Goal: Task Accomplishment & Management: Manage account settings

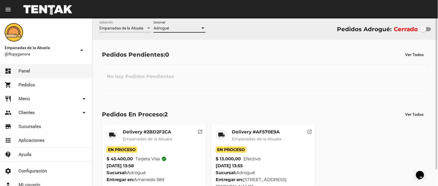
click at [190, 30] on div "Adrogué" at bounding box center [177, 28] width 47 height 5
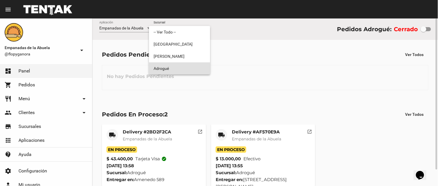
click at [189, 73] on span "Adrogué" at bounding box center [180, 68] width 52 height 12
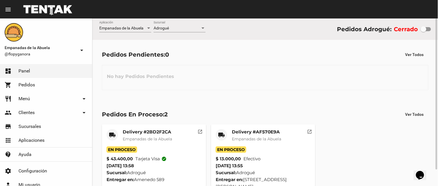
drag, startPoint x: 163, startPoint y: 131, endPoint x: 348, endPoint y: 88, distance: 189.8
click at [375, 88] on div "No hay Pedidos Pendientes" at bounding box center [265, 77] width 327 height 25
click at [157, 132] on mat-card-title "Delivery #2BD2F2CA" at bounding box center [147, 132] width 49 height 6
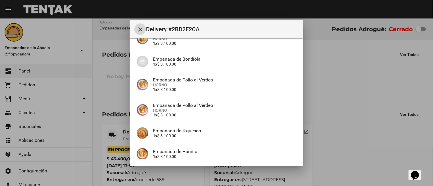
scroll to position [204, 0]
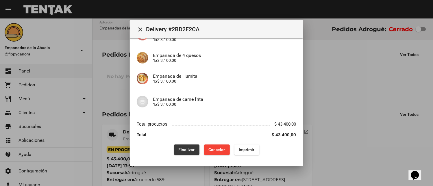
click at [188, 150] on span "Finalizar" at bounding box center [186, 150] width 16 height 5
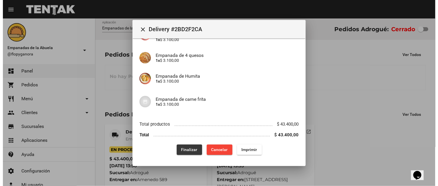
scroll to position [0, 0]
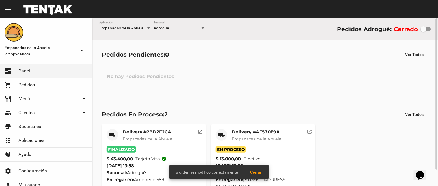
click at [245, 133] on mat-card-title "Delivery #AF570E9A" at bounding box center [256, 132] width 49 height 6
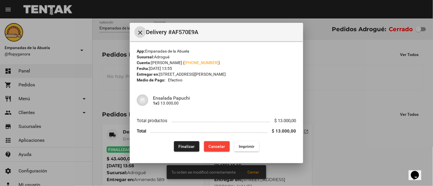
click at [182, 145] on span "Finalizar" at bounding box center [186, 146] width 16 height 5
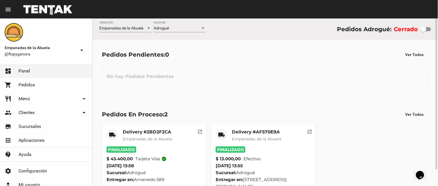
click at [425, 29] on div at bounding box center [424, 29] width 6 height 6
click at [424, 31] on input "checkbox" at bounding box center [423, 31] width 0 height 0
checkbox input "true"
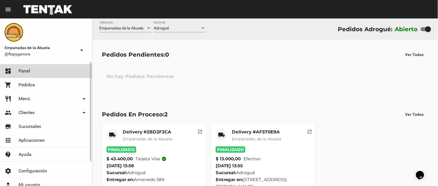
click at [40, 71] on link "dashboard Panel" at bounding box center [46, 71] width 92 height 14
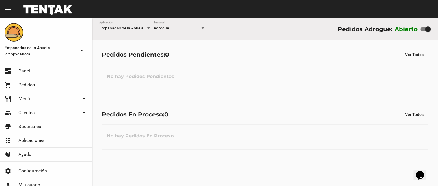
click at [238, 91] on flou-dashboard-view "Empanadas de la Abuela Aplicación Adrogué Sucursal Pedidos Adrogué: Abierto Ped…" at bounding box center [265, 88] width 346 height 141
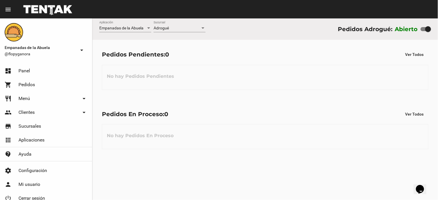
click at [165, 27] on span "Adrogué" at bounding box center [161, 28] width 15 height 5
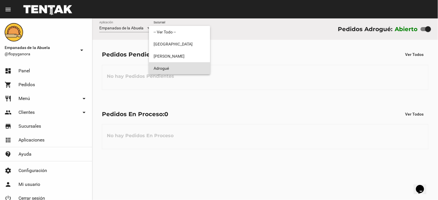
click at [178, 65] on span "Adrogué" at bounding box center [180, 68] width 52 height 12
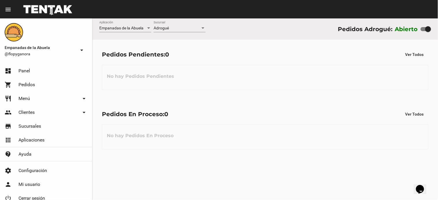
drag, startPoint x: 263, startPoint y: 118, endPoint x: 268, endPoint y: 117, distance: 4.8
click at [264, 118] on div "Pedidos En Proceso: 0 Ver Todos" at bounding box center [265, 114] width 327 height 10
click at [279, 111] on div "Pedidos En Proceso: 0 Ver Todos" at bounding box center [265, 114] width 327 height 10
click at [227, 111] on div "Pedidos En Proceso: 0 Ver Todos" at bounding box center [265, 114] width 327 height 10
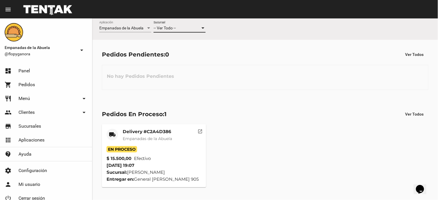
click at [197, 29] on div "-- Ver Todo --" at bounding box center [177, 28] width 47 height 5
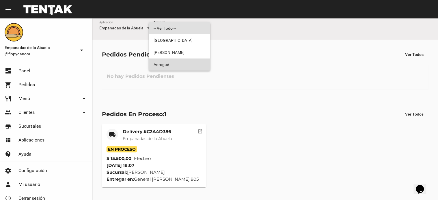
click at [174, 66] on span "Adrogué" at bounding box center [180, 65] width 52 height 12
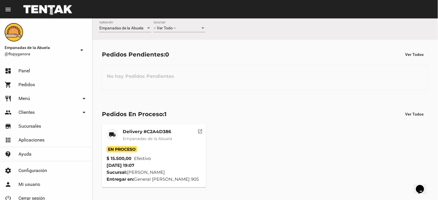
click at [172, 25] on div "-- Ver Todo -- Sucursal" at bounding box center [180, 26] width 52 height 11
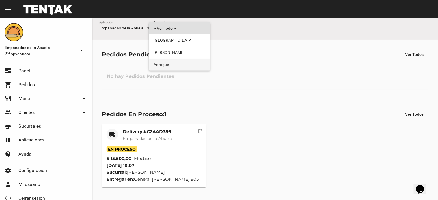
click at [171, 64] on span "Adrogué" at bounding box center [180, 65] width 52 height 12
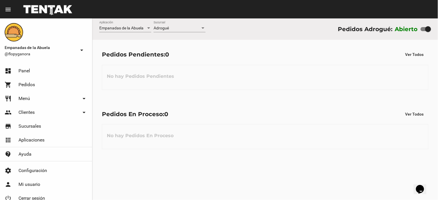
click at [224, 83] on div "No hay Pedidos Pendientes" at bounding box center [265, 77] width 327 height 25
drag, startPoint x: 218, startPoint y: 97, endPoint x: 218, endPoint y: 101, distance: 4.3
click at [218, 96] on div "Pedidos Pendientes: 0 Ver Todos No hay Pedidos Pendientes" at bounding box center [265, 69] width 346 height 59
click at [266, 123] on div "Pedidos En Proceso: 0 Ver Todos No hay Pedidos En Proceso" at bounding box center [265, 129] width 346 height 59
click at [266, 124] on div "No hay Pedidos En Proceso" at bounding box center [265, 136] width 327 height 25
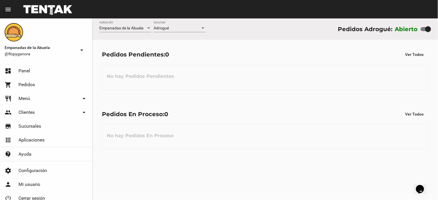
drag, startPoint x: 256, startPoint y: 70, endPoint x: 246, endPoint y: 68, distance: 11.1
click at [256, 70] on div "No hay Pedidos Pendientes" at bounding box center [265, 77] width 327 height 25
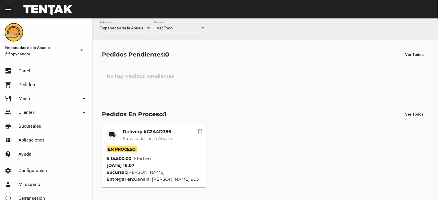
click at [171, 28] on span "-- Ver Todo --" at bounding box center [165, 28] width 22 height 5
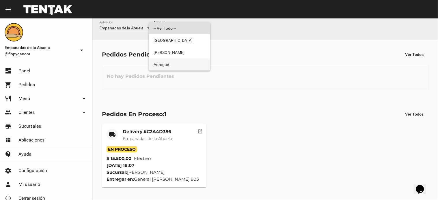
click at [170, 64] on span "Adrogué" at bounding box center [180, 65] width 52 height 12
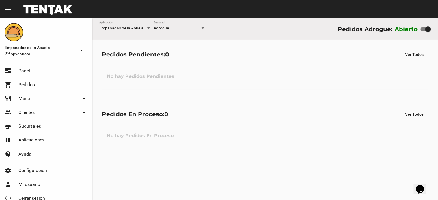
click at [182, 120] on div "Pedidos En Proceso: 0 Ver Todos No hay Pedidos En Proceso" at bounding box center [265, 129] width 346 height 59
click at [214, 96] on div "Pedidos Pendientes: 0 Ver Todos No hay Pedidos Pendientes" at bounding box center [265, 69] width 346 height 59
click at [226, 93] on div "Pedidos Pendientes: 0 Ver Todos No hay Pedidos Pendientes" at bounding box center [265, 69] width 346 height 59
click at [243, 126] on div "No hay Pedidos En Proceso" at bounding box center [265, 136] width 327 height 25
click at [249, 79] on div "No hay Pedidos Pendientes" at bounding box center [265, 77] width 327 height 25
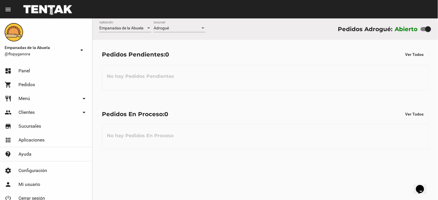
click at [208, 124] on div "Pedidos En Proceso: 0 Ver Todos No hay Pedidos En Proceso" at bounding box center [265, 129] width 346 height 59
click at [219, 109] on div "Pedidos En Proceso: 0 Ver Todos No hay Pedidos En Proceso" at bounding box center [265, 129] width 346 height 59
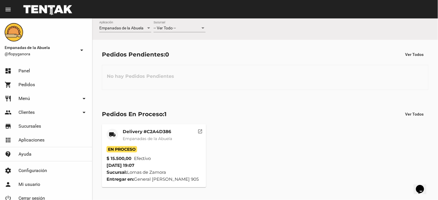
click at [190, 31] on div "-- Ver Todo -- Sucursal" at bounding box center [180, 26] width 52 height 11
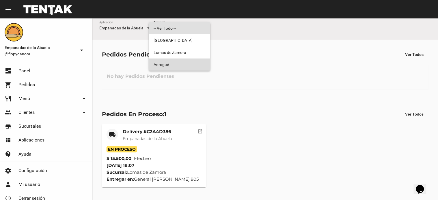
click at [179, 64] on span "Adrogué" at bounding box center [180, 65] width 52 height 12
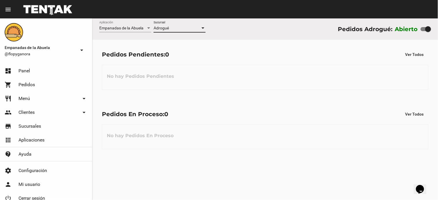
click at [261, 111] on div "Pedidos En Proceso: 0 Ver Todos" at bounding box center [265, 114] width 327 height 10
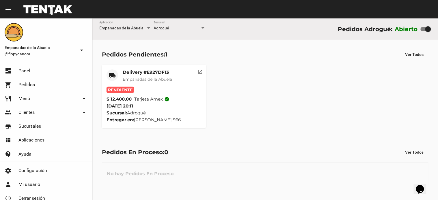
click at [155, 70] on mat-card-title "Delivery #E927DF13" at bounding box center [147, 73] width 49 height 6
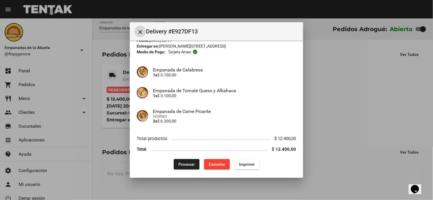
scroll to position [30, 0]
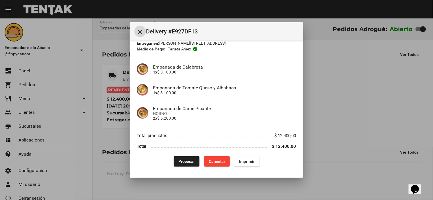
click at [241, 163] on span "Imprimir" at bounding box center [247, 161] width 16 height 5
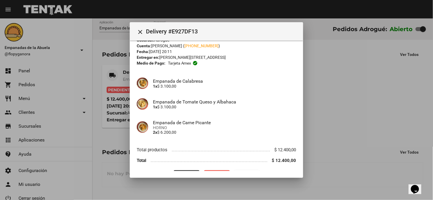
scroll to position [30, 0]
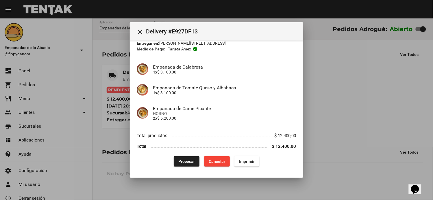
click at [181, 163] on span "Procesar" at bounding box center [186, 161] width 16 height 5
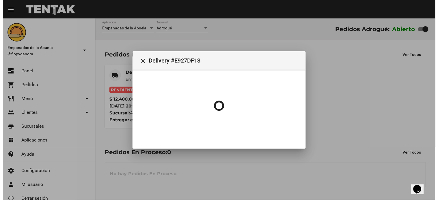
scroll to position [0, 0]
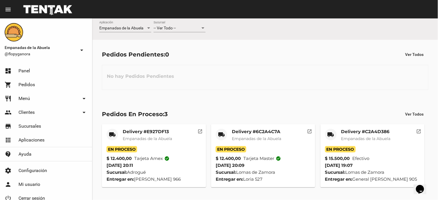
click at [167, 28] on span "-- Ver Todo --" at bounding box center [165, 28] width 22 height 5
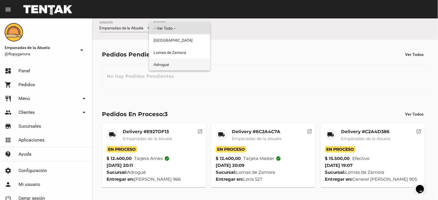
click at [172, 67] on span "Adrogué" at bounding box center [180, 65] width 52 height 12
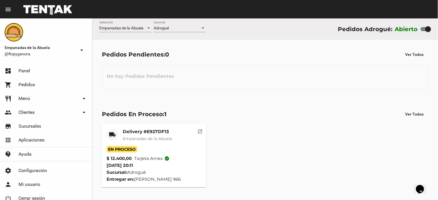
drag, startPoint x: 230, startPoint y: 124, endPoint x: 229, endPoint y: 119, distance: 5.3
click at [230, 122] on div "local_shipping Delivery #E927DF13 Empanadas de la Abuela En Proceso $ 12.400,00…" at bounding box center [265, 156] width 332 height 68
drag, startPoint x: 286, startPoint y: 81, endPoint x: 288, endPoint y: 65, distance: 16.0
click at [288, 72] on div "No hay Pedidos Pendientes" at bounding box center [265, 77] width 327 height 25
click at [269, 96] on div "Pedidos Pendientes: 0 Ver Todos No hay Pedidos Pendientes" at bounding box center [265, 69] width 346 height 59
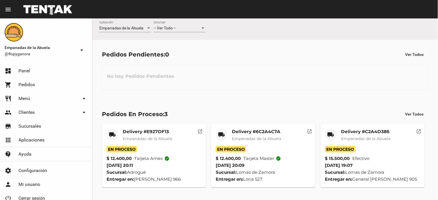
click at [168, 30] on span "-- Ver Todo --" at bounding box center [165, 28] width 22 height 5
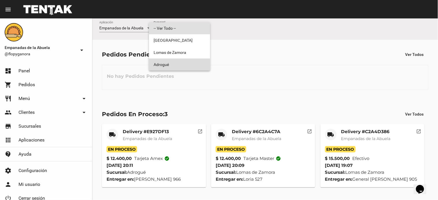
click at [166, 64] on span "Adrogué" at bounding box center [180, 65] width 52 height 12
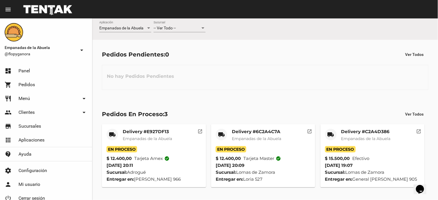
click at [185, 28] on div "-- Ver Todo --" at bounding box center [177, 28] width 47 height 5
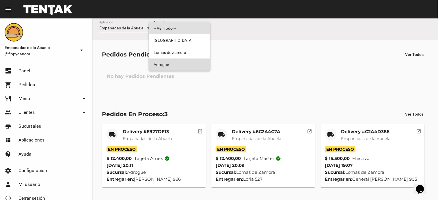
click at [170, 66] on span "Adrogué" at bounding box center [180, 65] width 52 height 12
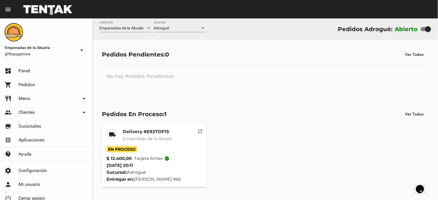
click at [284, 77] on div "No hay Pedidos Pendientes" at bounding box center [265, 77] width 327 height 25
drag, startPoint x: 286, startPoint y: 61, endPoint x: 289, endPoint y: 55, distance: 6.7
click at [286, 60] on div "Pedidos Pendientes: 0 Ver Todos No hay Pedidos Pendientes" at bounding box center [265, 69] width 346 height 59
click at [213, 87] on div "Pedidos Pendientes: 0 Ver Todos No hay Pedidos Pendientes" at bounding box center [265, 69] width 346 height 59
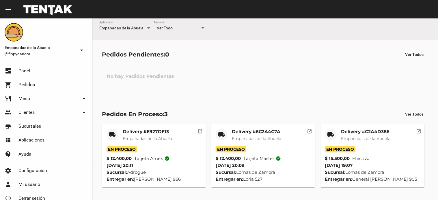
drag, startPoint x: 0, startPoint y: 0, endPoint x: 186, endPoint y: 31, distance: 188.6
click at [186, 31] on div "-- Ver Todo -- Sucursal" at bounding box center [180, 26] width 52 height 11
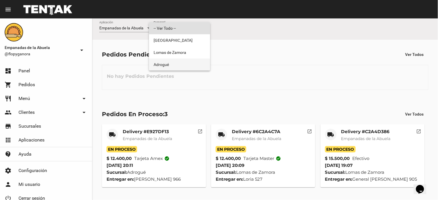
click at [180, 59] on span "Adrogué" at bounding box center [180, 65] width 52 height 12
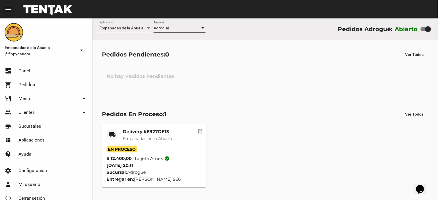
click at [239, 83] on div "No hay Pedidos Pendientes" at bounding box center [265, 77] width 327 height 25
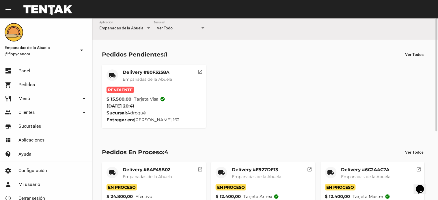
click at [174, 25] on div "-- Ver Todo -- Sucursal" at bounding box center [180, 26] width 52 height 11
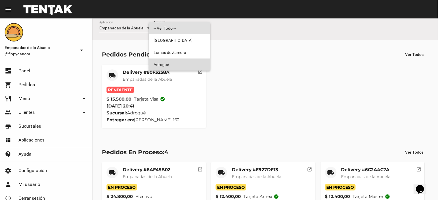
click at [160, 66] on span "Adrogué" at bounding box center [180, 65] width 52 height 12
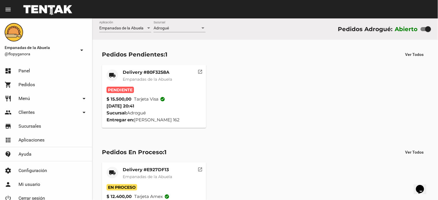
click at [154, 71] on mat-card-title "Delivery #80F3258A" at bounding box center [147, 73] width 49 height 6
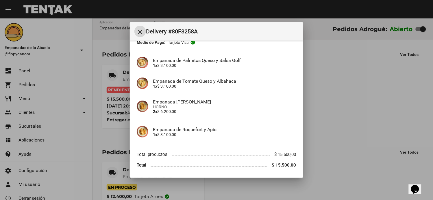
scroll to position [56, 0]
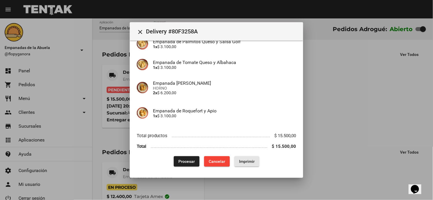
click at [242, 163] on span "Imprimir" at bounding box center [247, 161] width 16 height 5
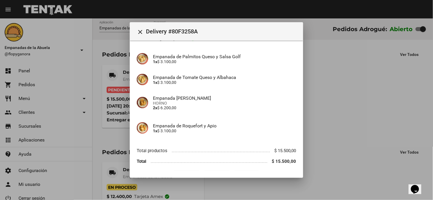
scroll to position [56, 0]
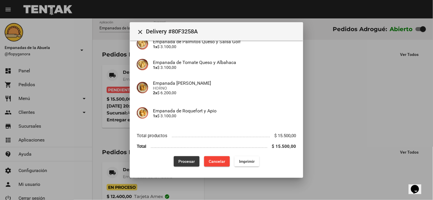
click at [184, 163] on span "Procesar" at bounding box center [186, 161] width 16 height 5
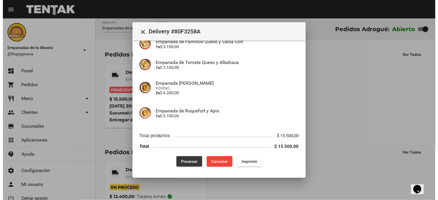
scroll to position [0, 0]
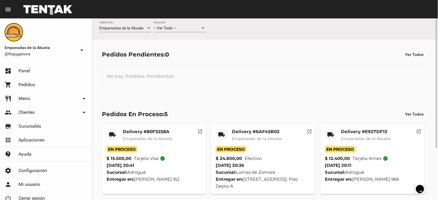
click at [178, 23] on div "-- Ver Todo -- Sucursal" at bounding box center [180, 26] width 52 height 11
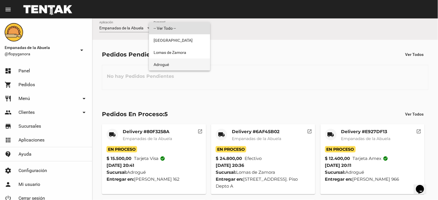
click at [179, 62] on span "Adrogué" at bounding box center [180, 65] width 52 height 12
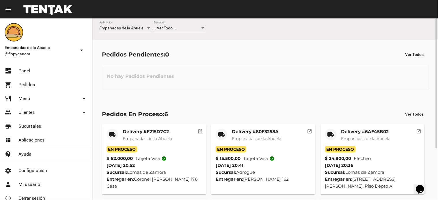
click at [194, 27] on div "-- Ver Todo --" at bounding box center [177, 28] width 47 height 5
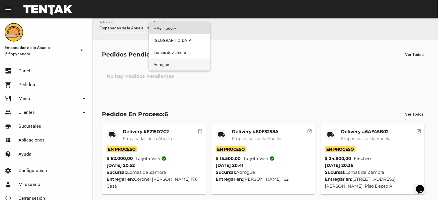
click at [182, 63] on span "Adrogué" at bounding box center [180, 65] width 52 height 12
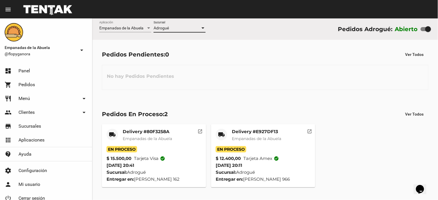
click at [256, 131] on mat-card-title "Delivery #E927DF13" at bounding box center [256, 132] width 49 height 6
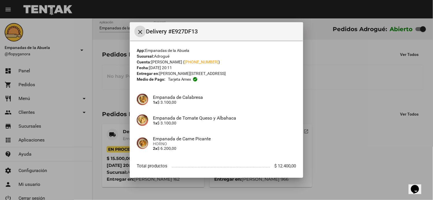
scroll to position [30, 0]
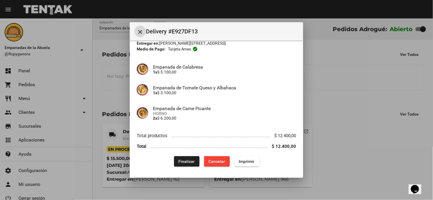
click at [187, 164] on button "Finalizar" at bounding box center [186, 162] width 25 height 10
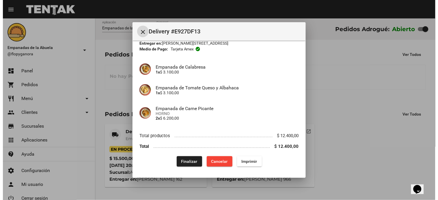
scroll to position [0, 0]
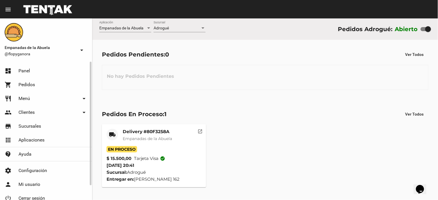
click at [34, 98] on link "restaurant Menú arrow_drop_down" at bounding box center [46, 99] width 92 height 14
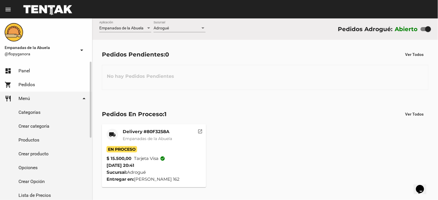
click at [30, 140] on link "Productos" at bounding box center [46, 140] width 92 height 14
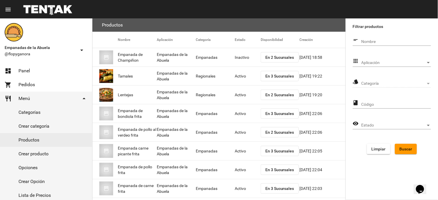
click at [384, 61] on span "Aplicación" at bounding box center [394, 63] width 64 height 5
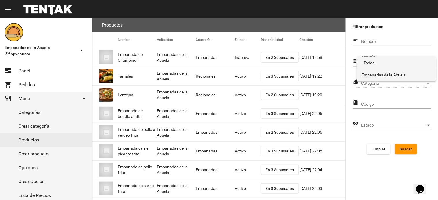
click at [382, 75] on span "Empanadas de la Abuela" at bounding box center [397, 75] width 70 height 12
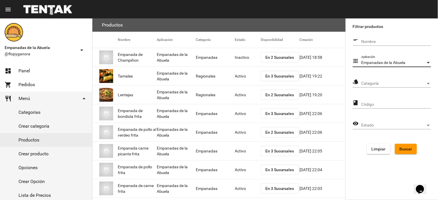
click at [382, 81] on div "Categoría Categoría" at bounding box center [397, 82] width 70 height 11
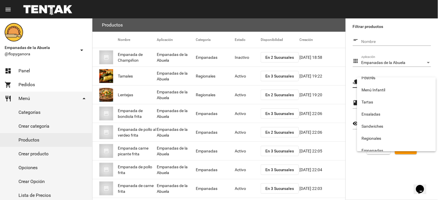
scroll to position [96, 0]
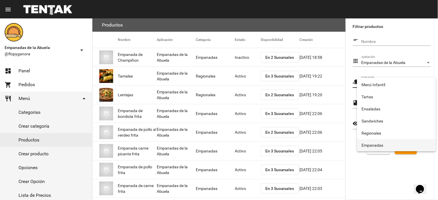
click at [376, 146] on span "Empanadas" at bounding box center [397, 145] width 70 height 12
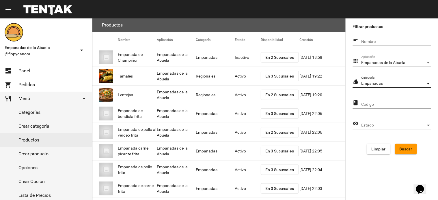
click at [399, 148] on button "Buscar" at bounding box center [406, 149] width 22 height 10
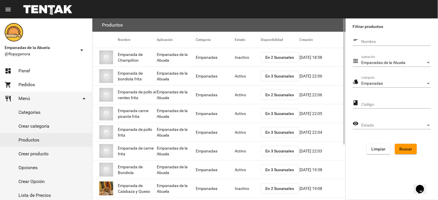
scroll to position [79, 0]
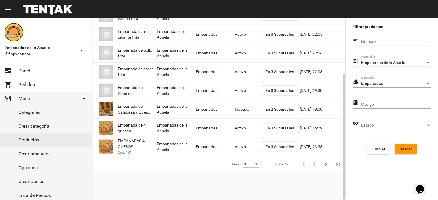
click at [281, 108] on span "En 2 Sucursales" at bounding box center [279, 109] width 29 height 5
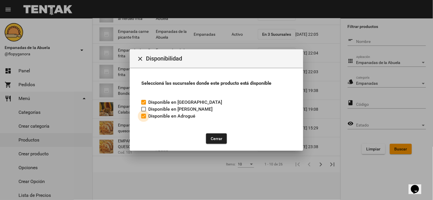
click at [144, 117] on div at bounding box center [143, 116] width 5 height 5
click at [144, 119] on input "Disponible en Adrogué" at bounding box center [143, 119] width 0 height 0
checkbox input "false"
click at [214, 139] on button "Cerrar" at bounding box center [216, 139] width 21 height 10
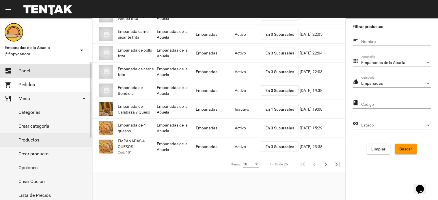
click at [26, 72] on span "Panel" at bounding box center [24, 71] width 12 height 6
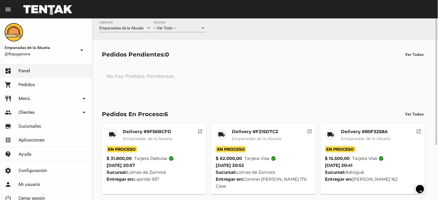
click at [167, 31] on div "-- Ver Todo -- Sucursal" at bounding box center [180, 26] width 52 height 11
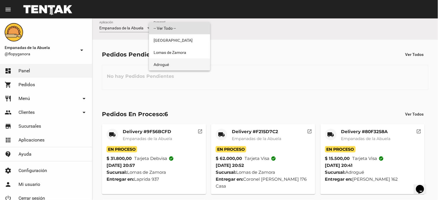
click at [166, 66] on span "Adrogué" at bounding box center [180, 65] width 52 height 12
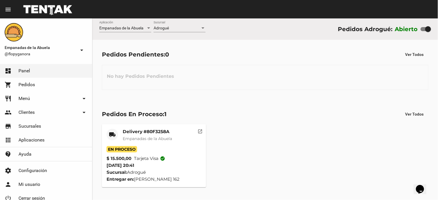
click at [273, 59] on div "Pedidos Pendientes: 0 Ver Todos" at bounding box center [265, 54] width 327 height 10
click at [268, 54] on div "Pedidos Pendientes: 0 Ver Todos" at bounding box center [265, 54] width 327 height 10
click at [281, 77] on div "No hay Pedidos Pendientes" at bounding box center [265, 77] width 327 height 25
click at [180, 25] on div "Adrogué Sucursal" at bounding box center [180, 26] width 52 height 11
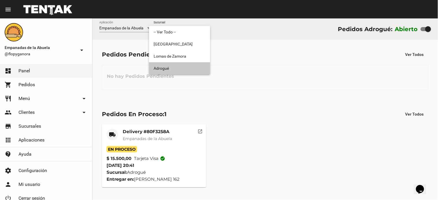
click at [178, 69] on span "Adrogué" at bounding box center [180, 68] width 52 height 12
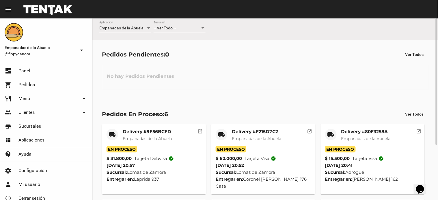
click at [188, 29] on div "-- Ver Todo --" at bounding box center [177, 28] width 47 height 5
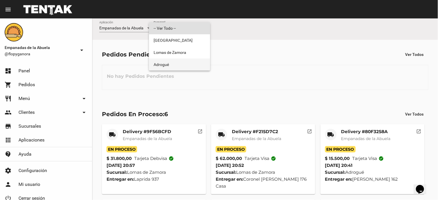
click at [167, 65] on span "Adrogué" at bounding box center [180, 65] width 52 height 12
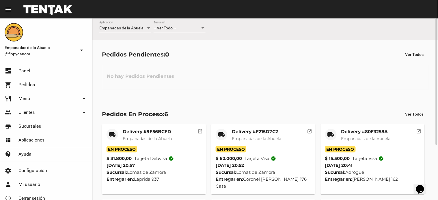
click at [177, 30] on div "-- Ver Todo --" at bounding box center [177, 28] width 47 height 5
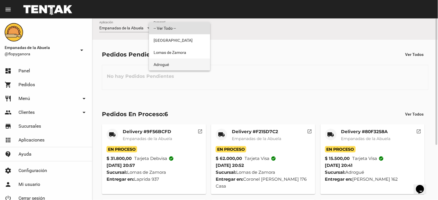
click at [176, 66] on span "Adrogué" at bounding box center [180, 65] width 52 height 12
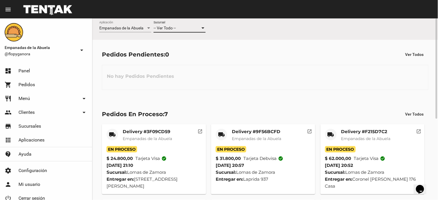
click at [172, 29] on span "-- Ver Todo --" at bounding box center [165, 28] width 22 height 5
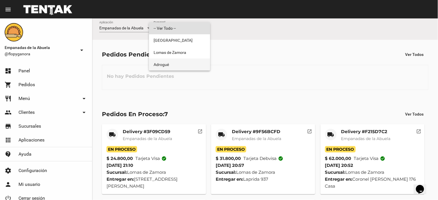
click at [169, 65] on span "Adrogué" at bounding box center [180, 65] width 52 height 12
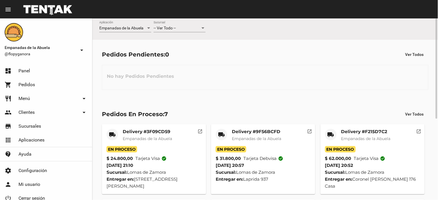
click at [178, 29] on div "-- Ver Todo --" at bounding box center [177, 28] width 47 height 5
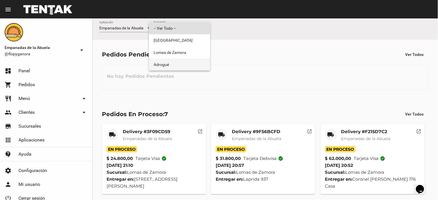
click at [166, 65] on span "Adrogué" at bounding box center [180, 65] width 52 height 12
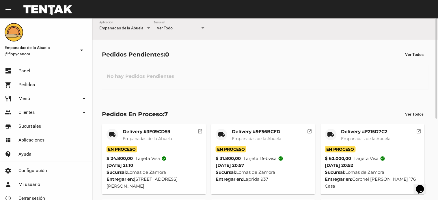
click at [187, 31] on div "-- Ver Todo -- Sucursal" at bounding box center [180, 26] width 52 height 11
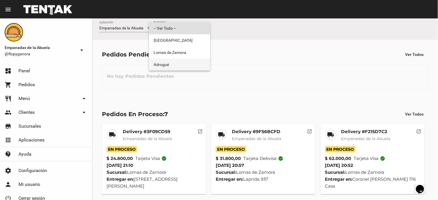
click at [184, 65] on span "Adrogué" at bounding box center [180, 65] width 52 height 12
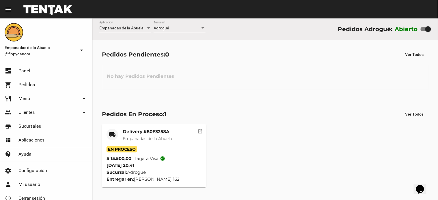
click at [146, 139] on span "Empanadas de la Abuela" at bounding box center [147, 138] width 49 height 5
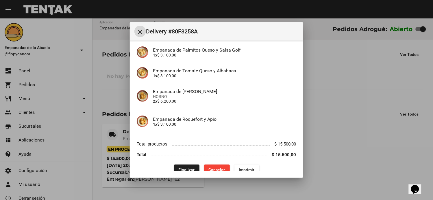
scroll to position [56, 0]
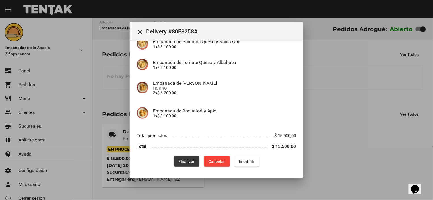
click at [177, 157] on button "Finalizar" at bounding box center [186, 162] width 25 height 10
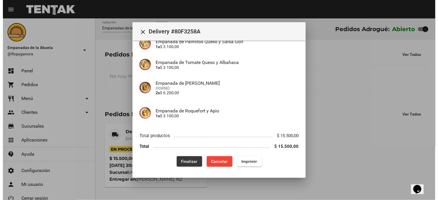
scroll to position [0, 0]
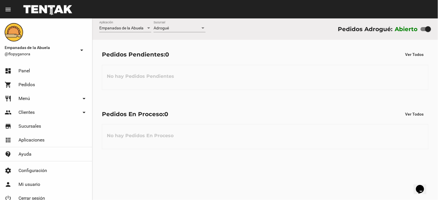
click at [232, 96] on div "Pedidos Pendientes: 0 Ver Todos No hay Pedidos Pendientes" at bounding box center [265, 69] width 346 height 59
click at [254, 108] on div "Pedidos En Proceso: 0 Ver Todos No hay Pedidos En Proceso" at bounding box center [265, 129] width 346 height 59
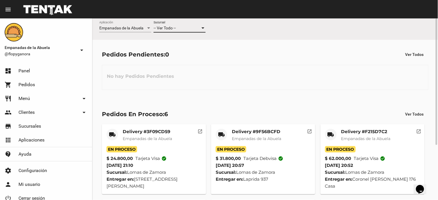
click at [193, 30] on div "-- Ver Todo --" at bounding box center [177, 28] width 47 height 5
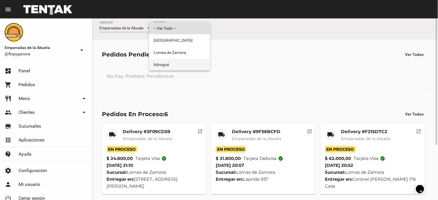
click at [178, 65] on span "Adrogué" at bounding box center [180, 65] width 52 height 12
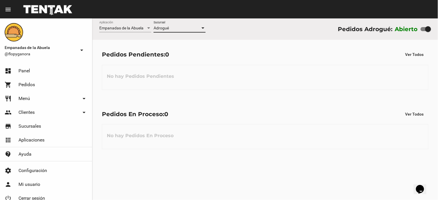
click at [238, 90] on div "Pedidos Pendientes: 0 Ver Todos No hay Pedidos Pendientes" at bounding box center [265, 69] width 346 height 59
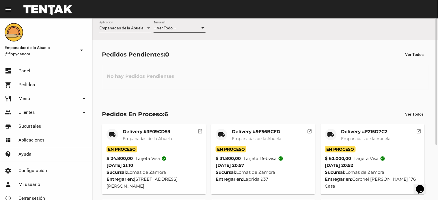
click at [165, 28] on span "-- Ver Todo --" at bounding box center [165, 28] width 22 height 5
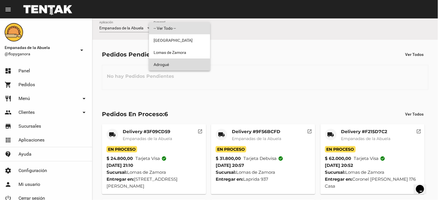
click at [172, 66] on span "Adrogué" at bounding box center [180, 65] width 52 height 12
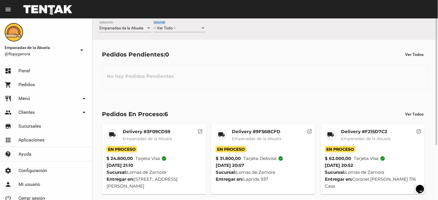
click at [177, 33] on div "-- Ver Todo -- Sucursal" at bounding box center [180, 29] width 52 height 16
click at [177, 26] on div "-- Ver Todo --" at bounding box center [177, 28] width 47 height 5
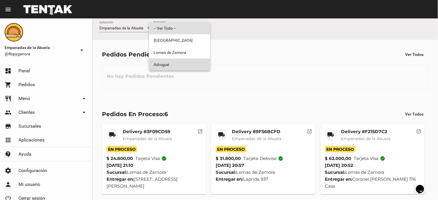
click at [176, 65] on span "Adrogué" at bounding box center [180, 65] width 52 height 12
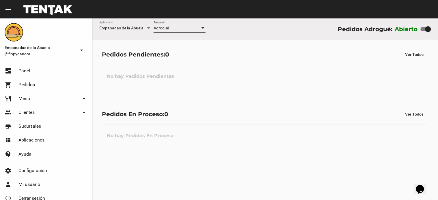
click at [299, 103] on div "Pedidos En Proceso: 0 Ver Todos No hay Pedidos En Proceso" at bounding box center [265, 129] width 346 height 59
click at [243, 102] on div "Pedidos En Proceso: 0 Ver Todos No hay Pedidos En Proceso" at bounding box center [265, 129] width 346 height 59
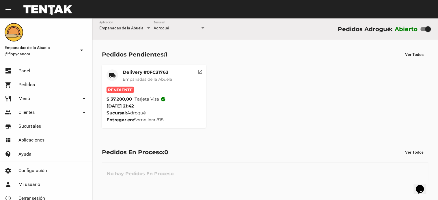
click at [146, 71] on mat-card-title "Delivery #0FC31763" at bounding box center [147, 73] width 49 height 6
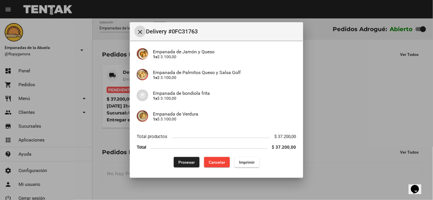
scroll to position [97, 0]
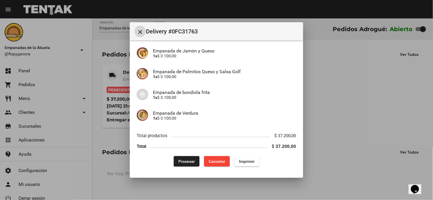
click at [245, 161] on span "Imprimir" at bounding box center [247, 161] width 16 height 5
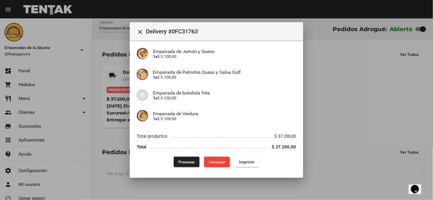
scroll to position [97, 0]
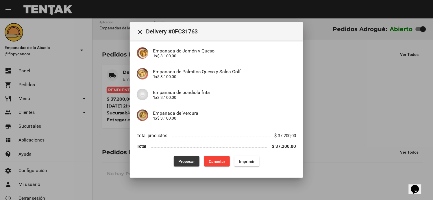
click at [186, 162] on span "Procesar" at bounding box center [186, 161] width 16 height 5
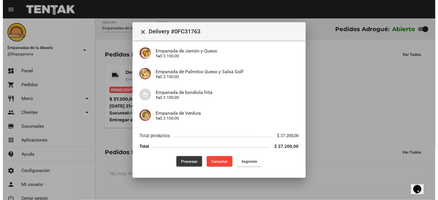
scroll to position [0, 0]
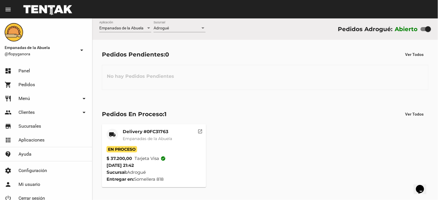
drag, startPoint x: 263, startPoint y: 96, endPoint x: 273, endPoint y: 73, distance: 24.6
click at [268, 86] on div "Pedidos Pendientes: 0 Ver Todos No hay Pedidos Pendientes" at bounding box center [265, 69] width 346 height 59
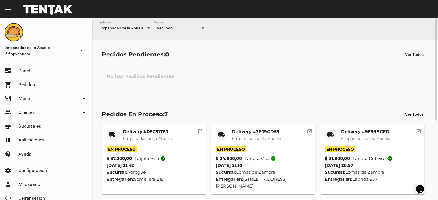
click at [172, 29] on span "-- Ver Todo --" at bounding box center [165, 28] width 22 height 5
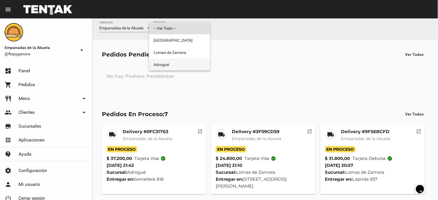
click at [168, 63] on span "Adrogué" at bounding box center [180, 65] width 52 height 12
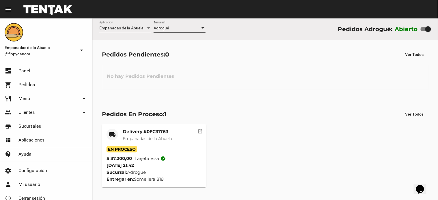
click at [284, 81] on div "No hay Pedidos Pendientes" at bounding box center [265, 77] width 327 height 25
click at [311, 74] on div "No hay Pedidos Pendientes" at bounding box center [265, 77] width 327 height 25
click at [258, 93] on div "Pedidos Pendientes: 0 Ver Todos No hay Pedidos Pendientes" at bounding box center [265, 69] width 346 height 59
click at [259, 57] on div "Pedidos Pendientes: 0 Ver Todos" at bounding box center [265, 54] width 327 height 10
click at [277, 81] on div "No hay Pedidos Pendientes" at bounding box center [265, 77] width 327 height 25
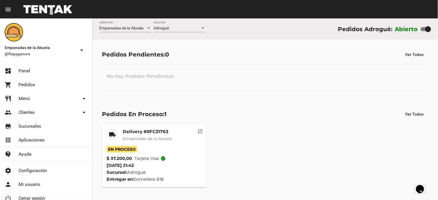
click at [260, 71] on div "No hay Pedidos Pendientes" at bounding box center [265, 77] width 327 height 25
click at [157, 129] on mat-card-title "Delivery #0FC31763" at bounding box center [147, 132] width 49 height 6
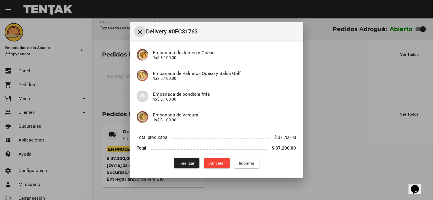
scroll to position [97, 0]
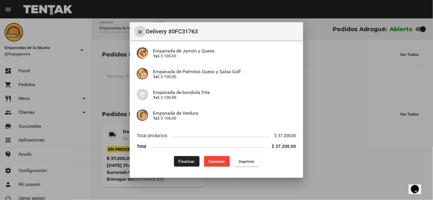
click at [182, 163] on span "Finalizar" at bounding box center [186, 161] width 16 height 5
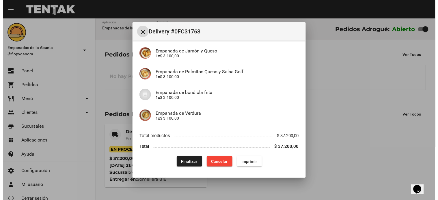
scroll to position [0, 0]
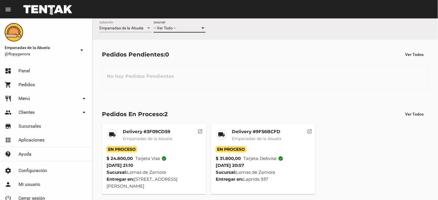
click at [170, 27] on span "-- Ver Todo --" at bounding box center [165, 28] width 22 height 5
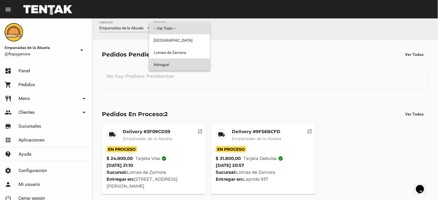
click at [163, 64] on span "Adrogué" at bounding box center [180, 65] width 52 height 12
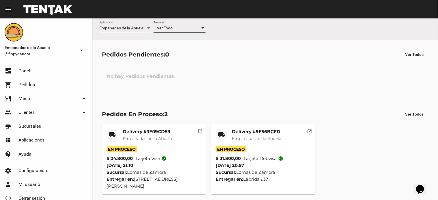
click at [168, 30] on span "-- Ver Todo --" at bounding box center [165, 28] width 22 height 5
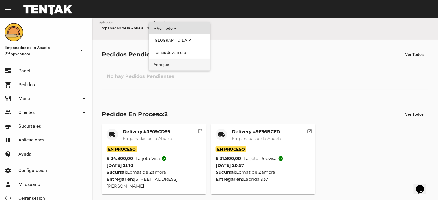
click at [170, 63] on span "Adrogué" at bounding box center [180, 65] width 52 height 12
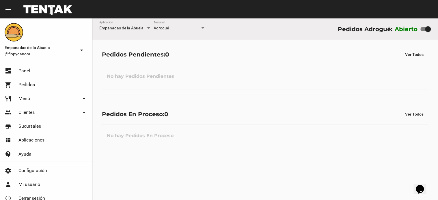
drag, startPoint x: 273, startPoint y: 86, endPoint x: 275, endPoint y: 84, distance: 3.1
click at [274, 85] on div "No hay Pedidos Pendientes" at bounding box center [265, 77] width 327 height 25
click at [226, 51] on flou-dashboard-view "Empanadas de la Abuela Aplicación Adrogué Sucursal Pedidos Adrogué: Abierto Ped…" at bounding box center [265, 88] width 346 height 141
click at [183, 27] on div "Adrogué" at bounding box center [177, 28] width 47 height 5
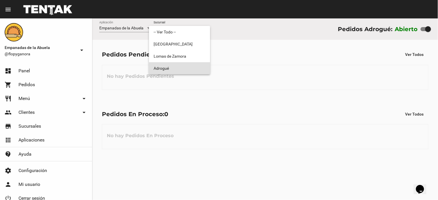
click at [173, 68] on span "Adrogué" at bounding box center [180, 68] width 52 height 12
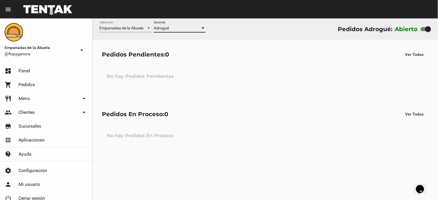
click at [282, 97] on div "Pedidos Pendientes: 0 Ver Todos No hay Pedidos Pendientes" at bounding box center [265, 69] width 346 height 59
drag, startPoint x: 296, startPoint y: 112, endPoint x: 295, endPoint y: 102, distance: 10.1
click at [296, 110] on div "Pedidos En Proceso: 0 Ver Todos" at bounding box center [265, 114] width 327 height 10
click at [239, 97] on div "Pedidos Pendientes: 0 Ver Todos No hay Pedidos Pendientes" at bounding box center [265, 69] width 346 height 59
click at [304, 64] on div "Pedidos Pendientes: 0 Ver Todos No hay Pedidos Pendientes" at bounding box center [265, 69] width 346 height 59
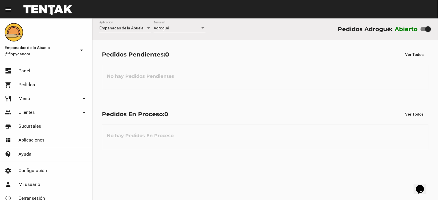
click at [287, 76] on div "No hay Pedidos Pendientes" at bounding box center [265, 77] width 327 height 25
click at [255, 90] on div "Pedidos Pendientes: 0 Ver Todos No hay Pedidos Pendientes" at bounding box center [265, 69] width 346 height 59
click at [174, 28] on span "-- Ver Todo --" at bounding box center [165, 28] width 22 height 5
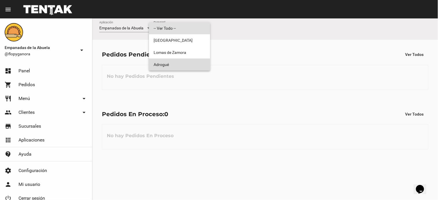
click at [176, 66] on span "Adrogué" at bounding box center [180, 65] width 52 height 12
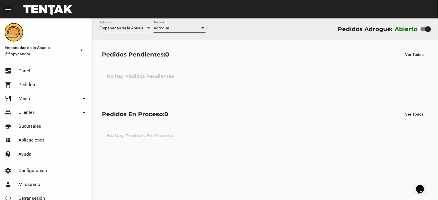
click at [220, 135] on div "No hay Pedidos En Proceso" at bounding box center [265, 136] width 327 height 25
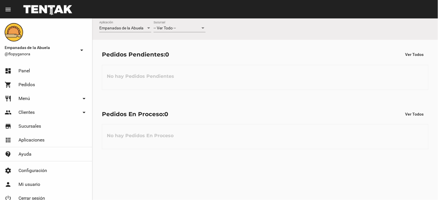
click at [177, 28] on div "-- Ver Todo --" at bounding box center [177, 28] width 47 height 5
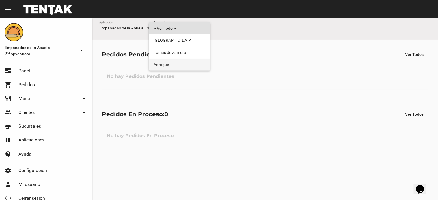
click at [163, 64] on span "Adrogué" at bounding box center [180, 65] width 52 height 12
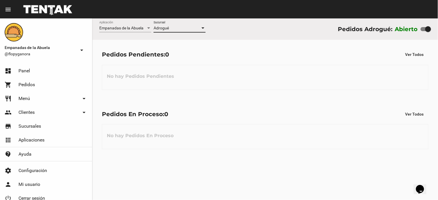
click at [424, 30] on div at bounding box center [426, 29] width 10 height 4
click at [424, 31] on input "checkbox" at bounding box center [423, 31] width 0 height 0
checkbox input "false"
